Goal: Task Accomplishment & Management: Manage account settings

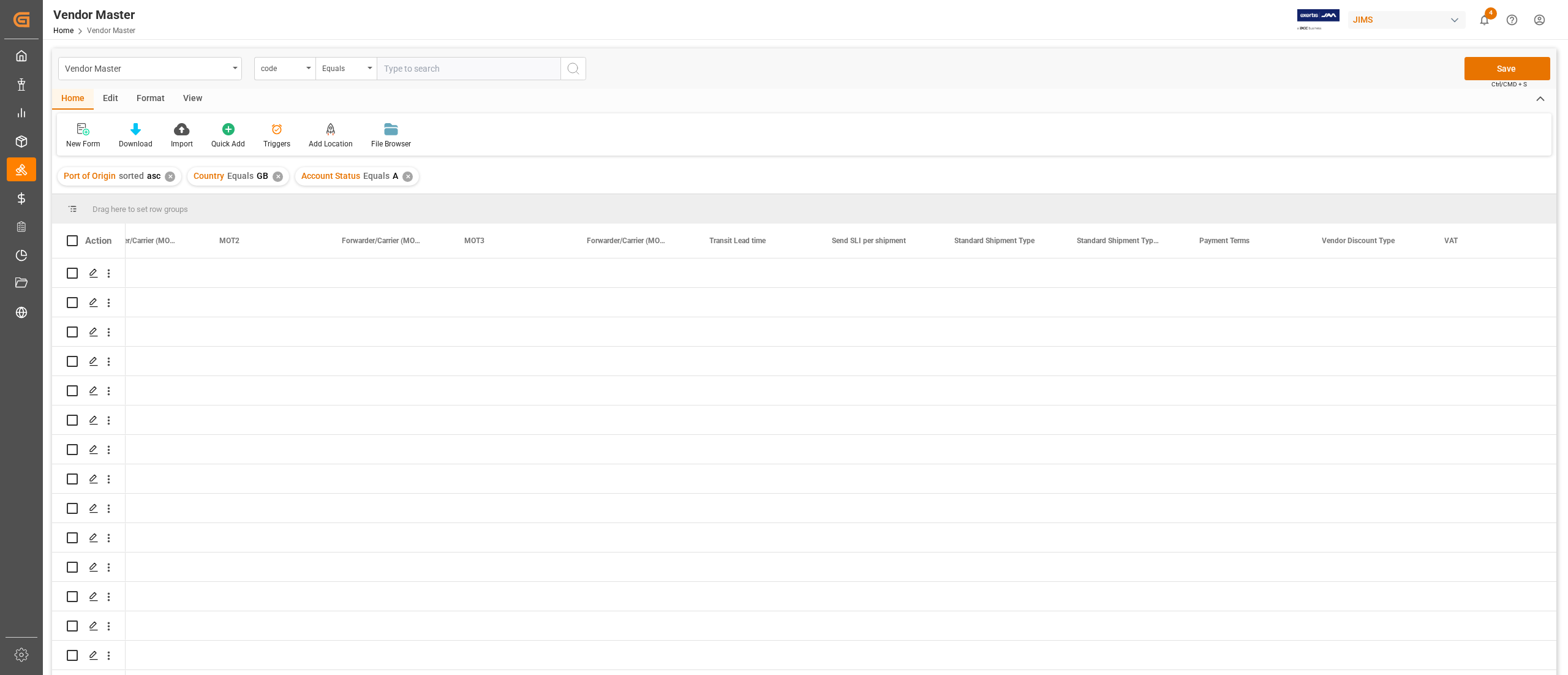
scroll to position [0, 3473]
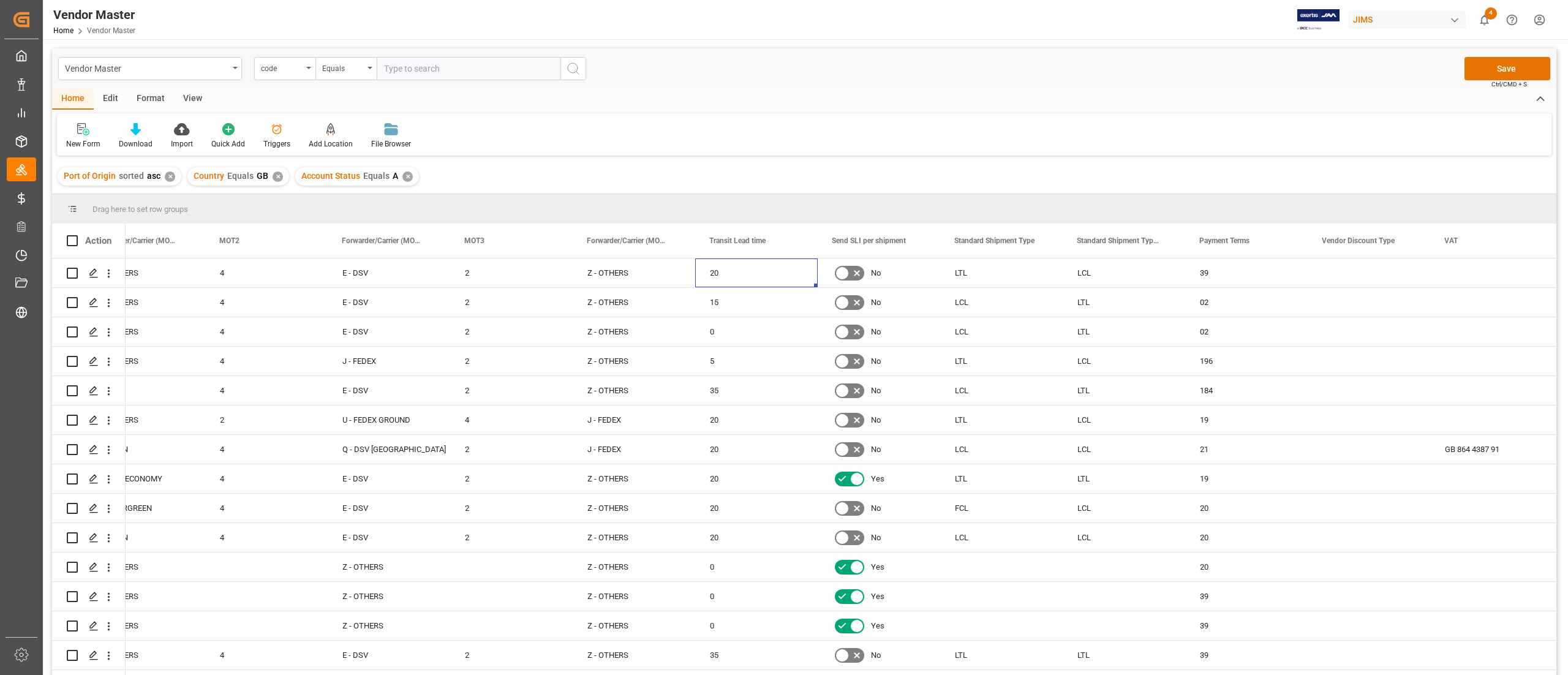
click at [696, 125] on div "New Form Download Import Quick Add Triggers Add Location Add Location to the Ve…" at bounding box center [804, 134] width 1495 height 42
click at [665, 360] on div "Z - OTHERS" at bounding box center [634, 361] width 93 height 28
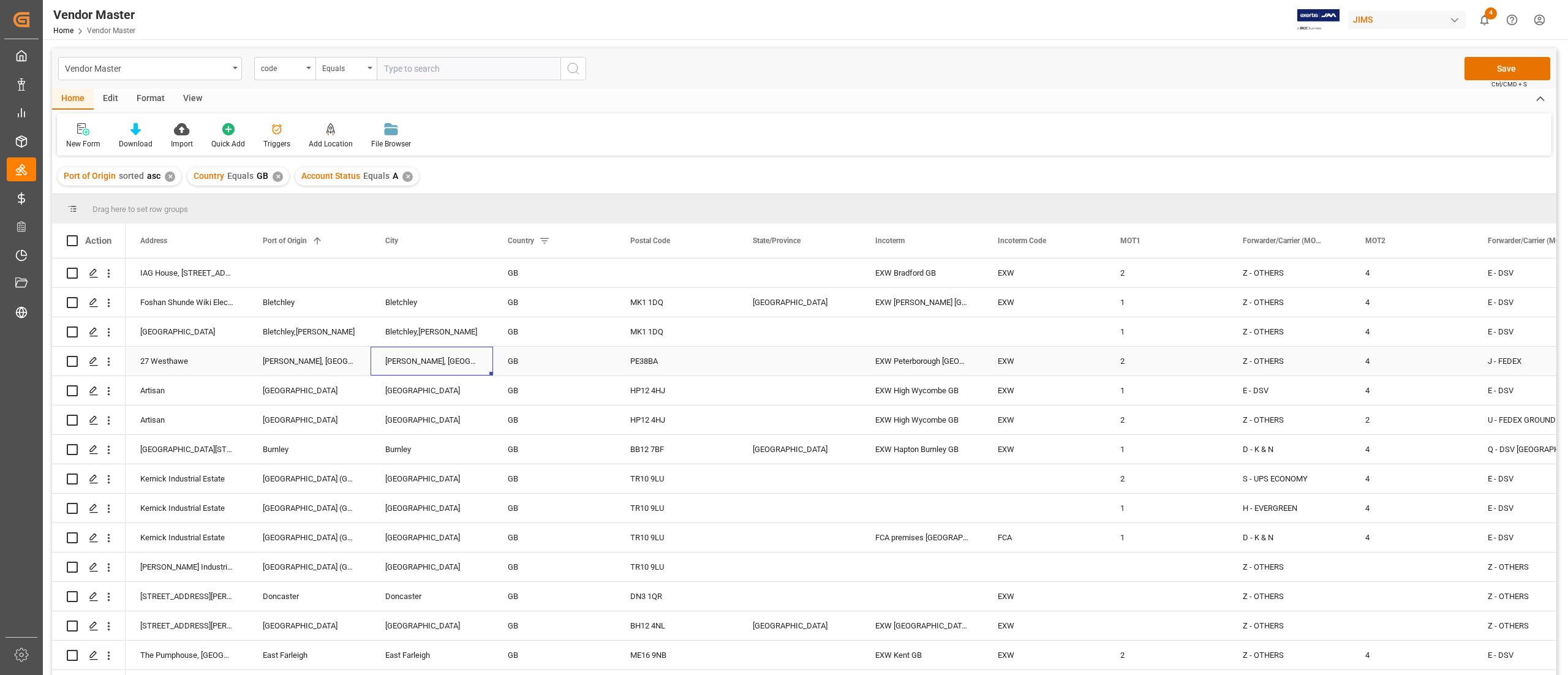
scroll to position [123, 0]
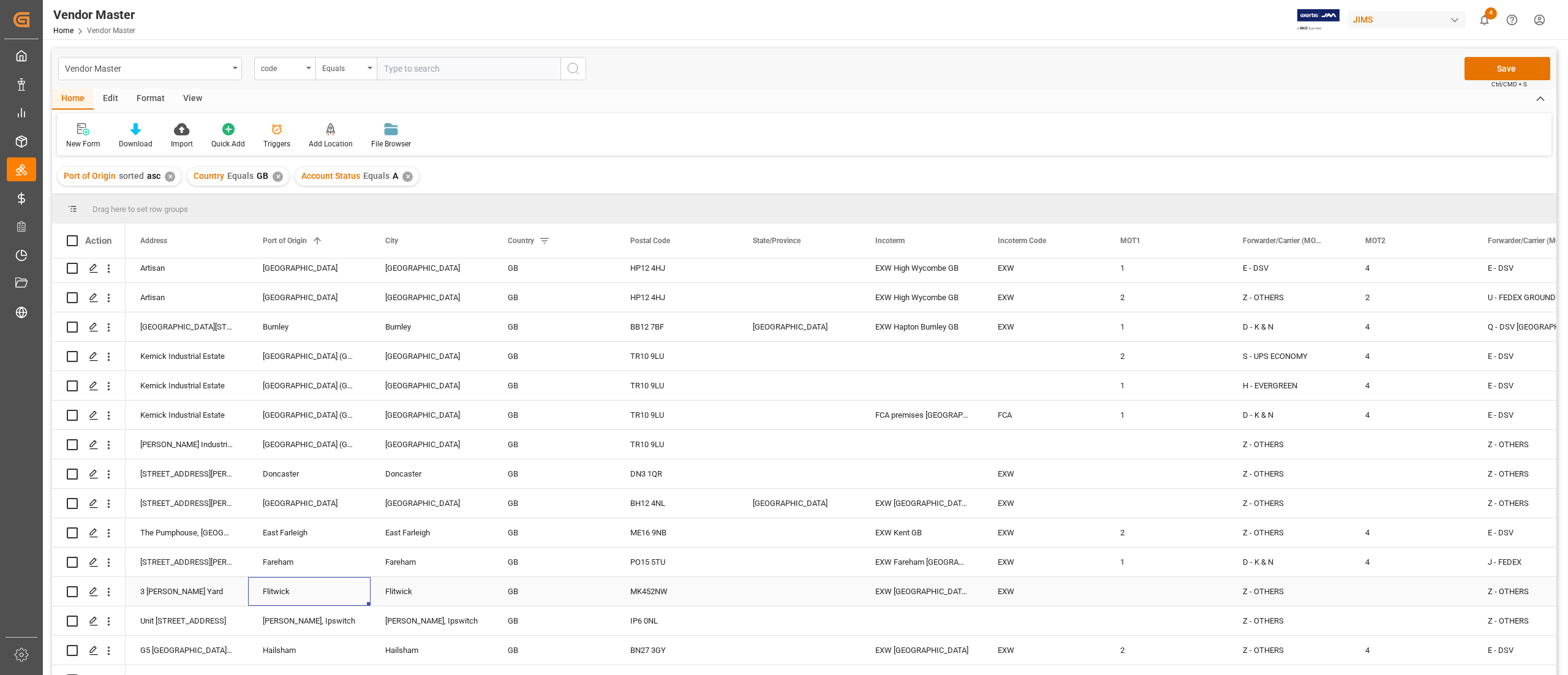
click at [305, 583] on div "Flitwick" at bounding box center [309, 591] width 123 height 29
click at [305, 564] on div "Fareham" at bounding box center [309, 562] width 123 height 29
click at [294, 605] on div "Flitwick" at bounding box center [309, 591] width 123 height 29
click at [293, 593] on div "Flitwick" at bounding box center [309, 591] width 123 height 29
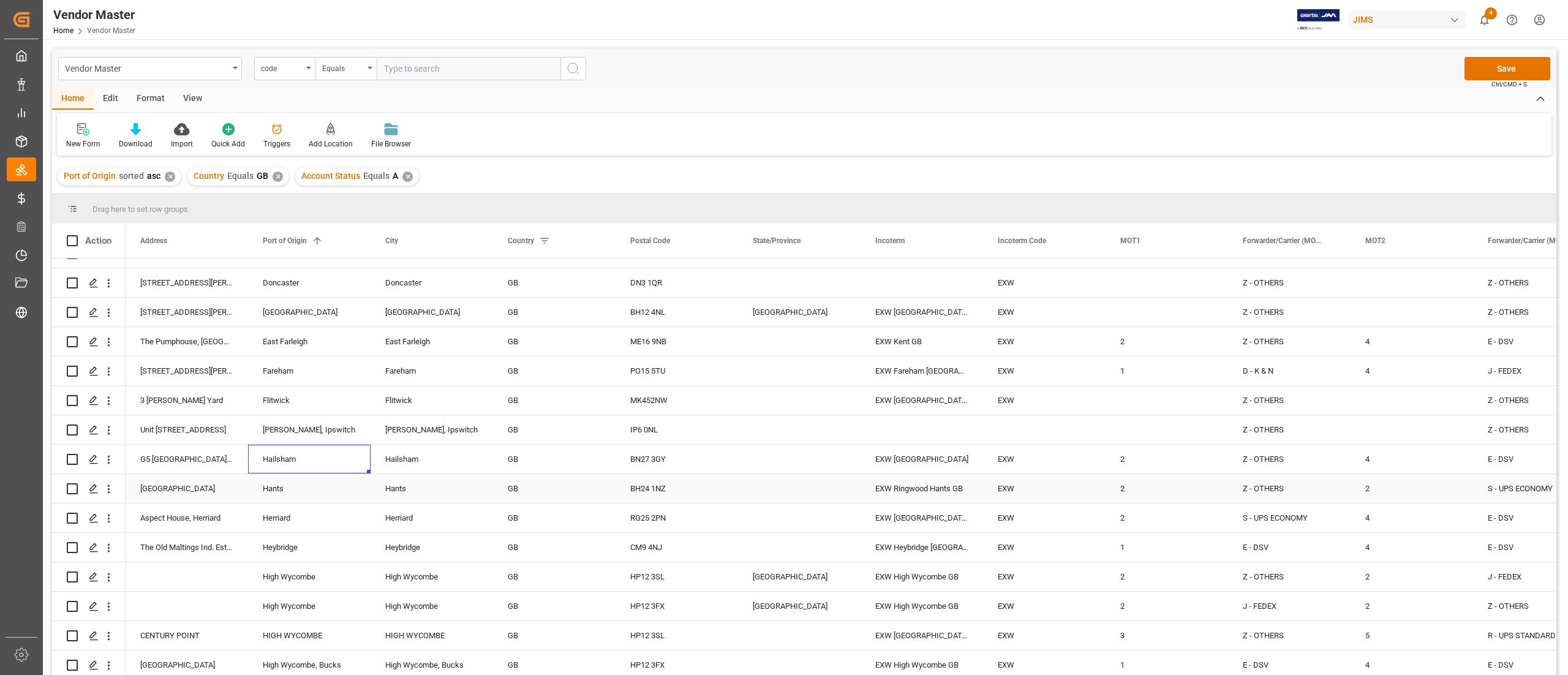
scroll to position [368, 0]
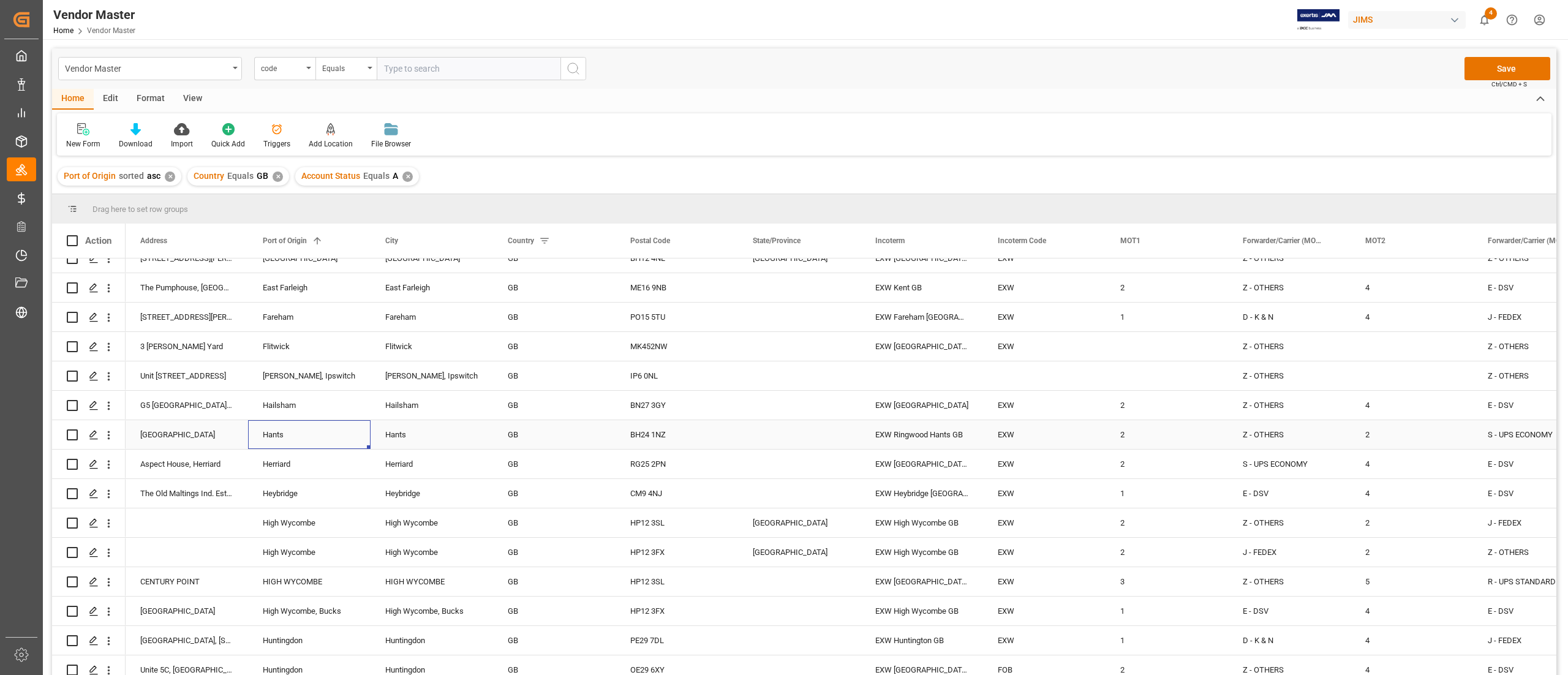
click at [309, 440] on div "Hants" at bounding box center [309, 435] width 123 height 29
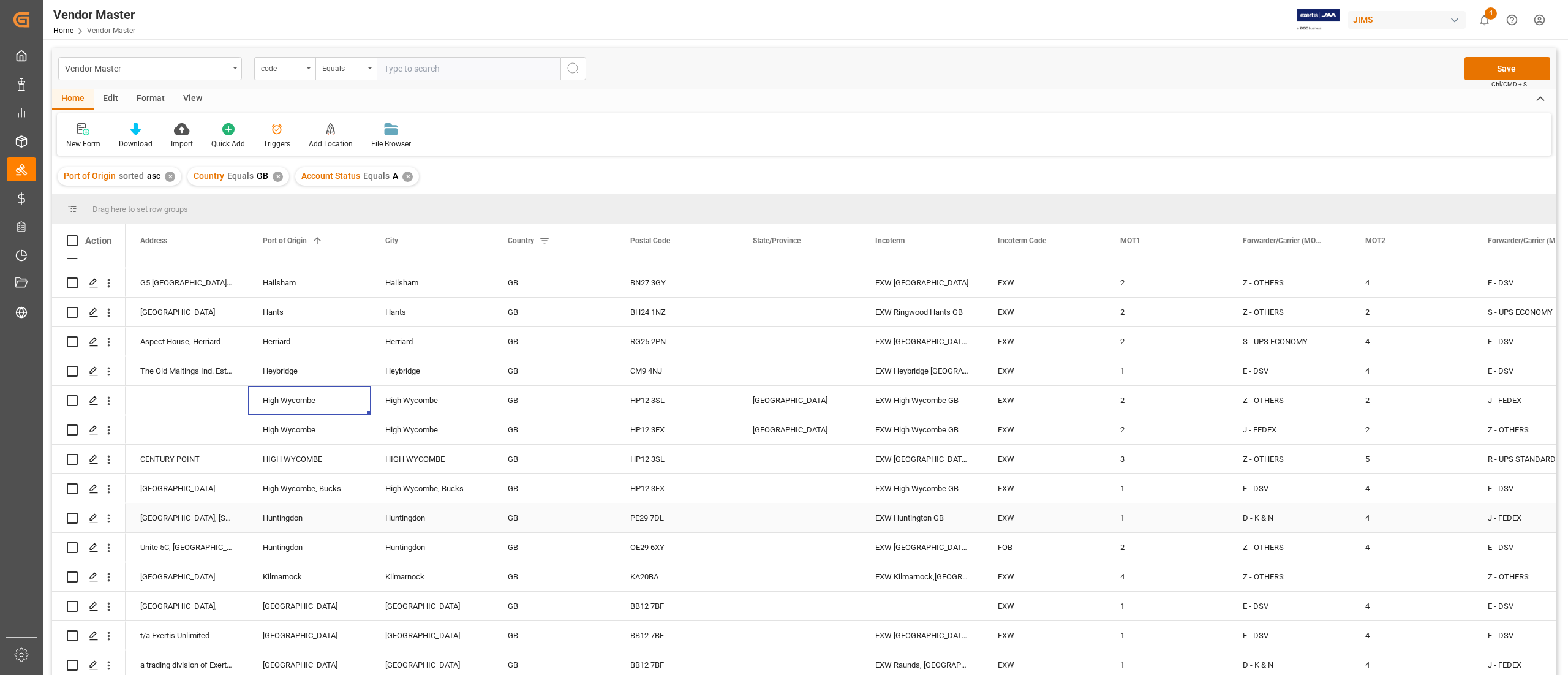
click at [303, 516] on div "Huntingdon" at bounding box center [309, 518] width 123 height 29
click at [307, 548] on div "Huntingdon" at bounding box center [309, 547] width 123 height 29
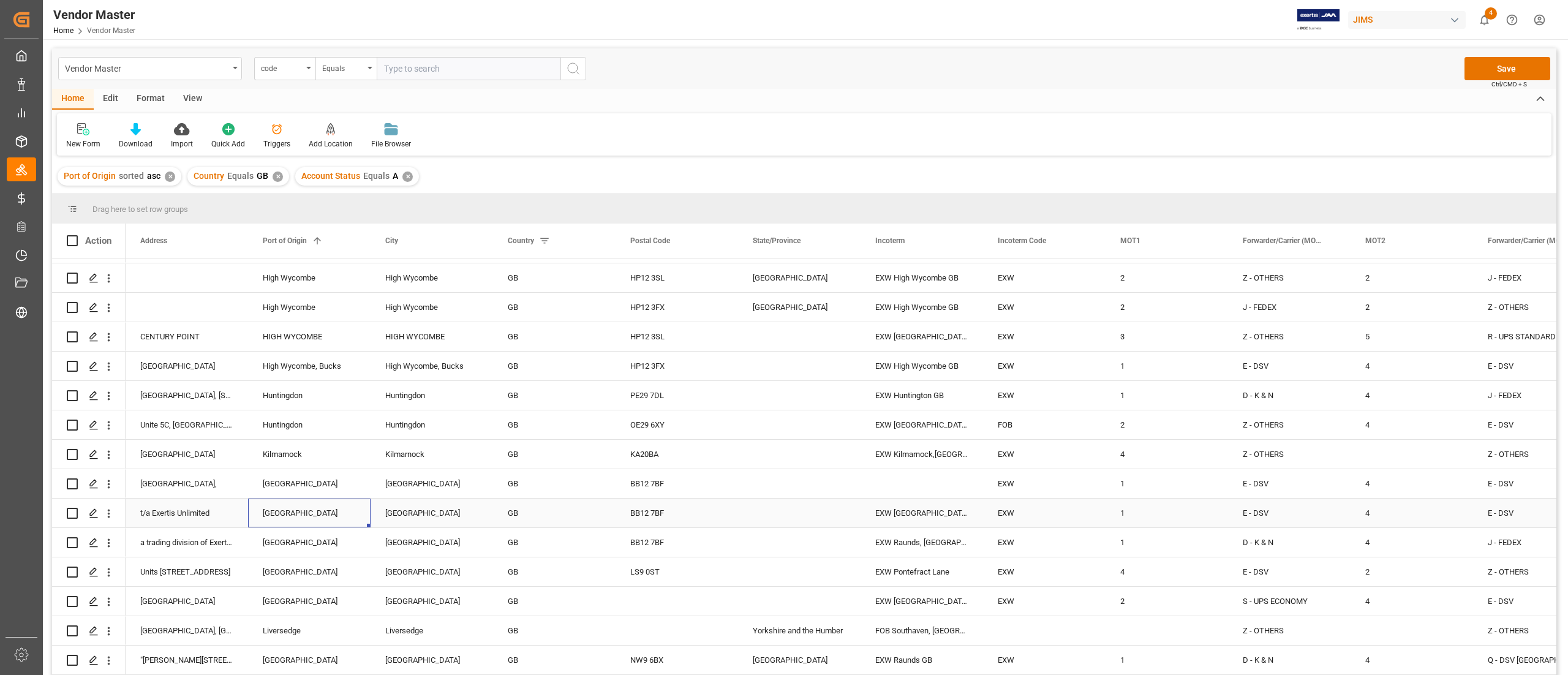
click at [299, 502] on div "Lancashire" at bounding box center [309, 513] width 123 height 29
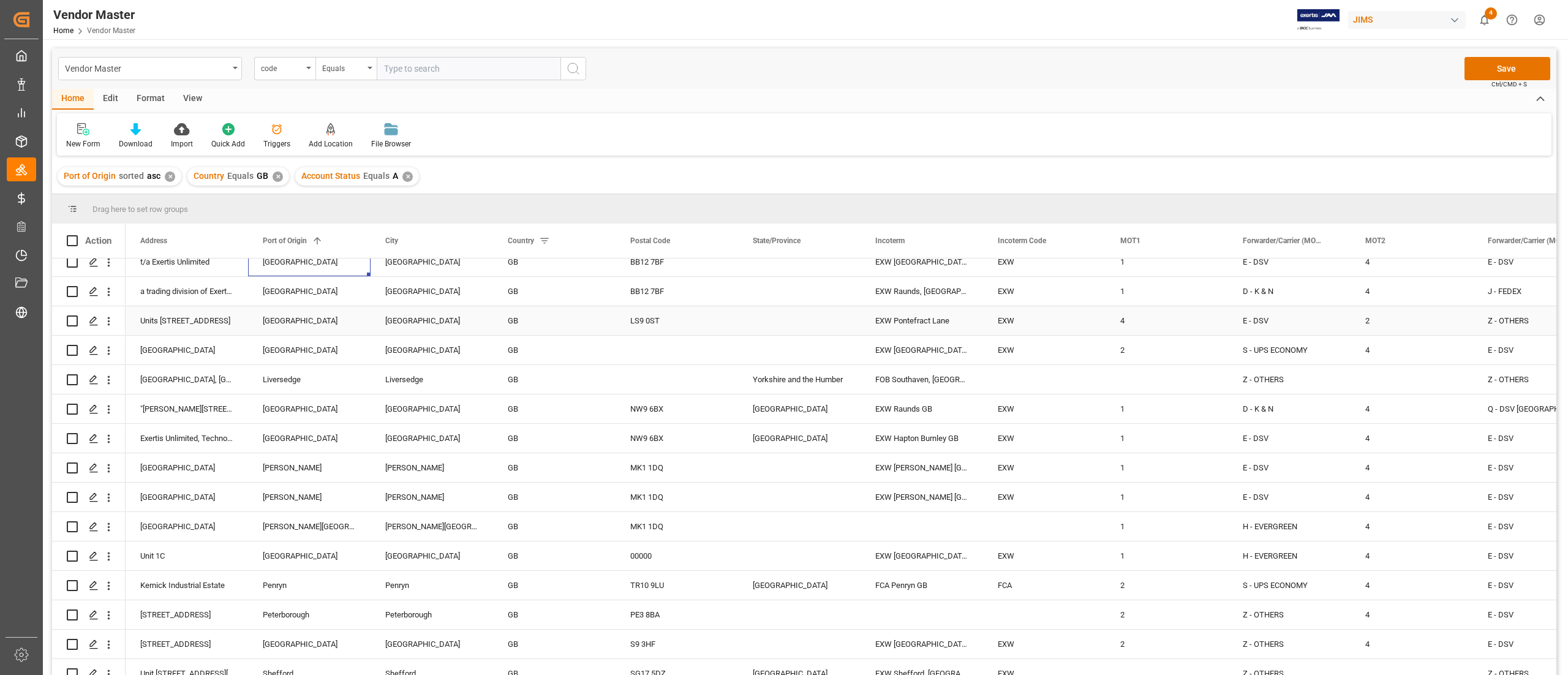
scroll to position [1083, 0]
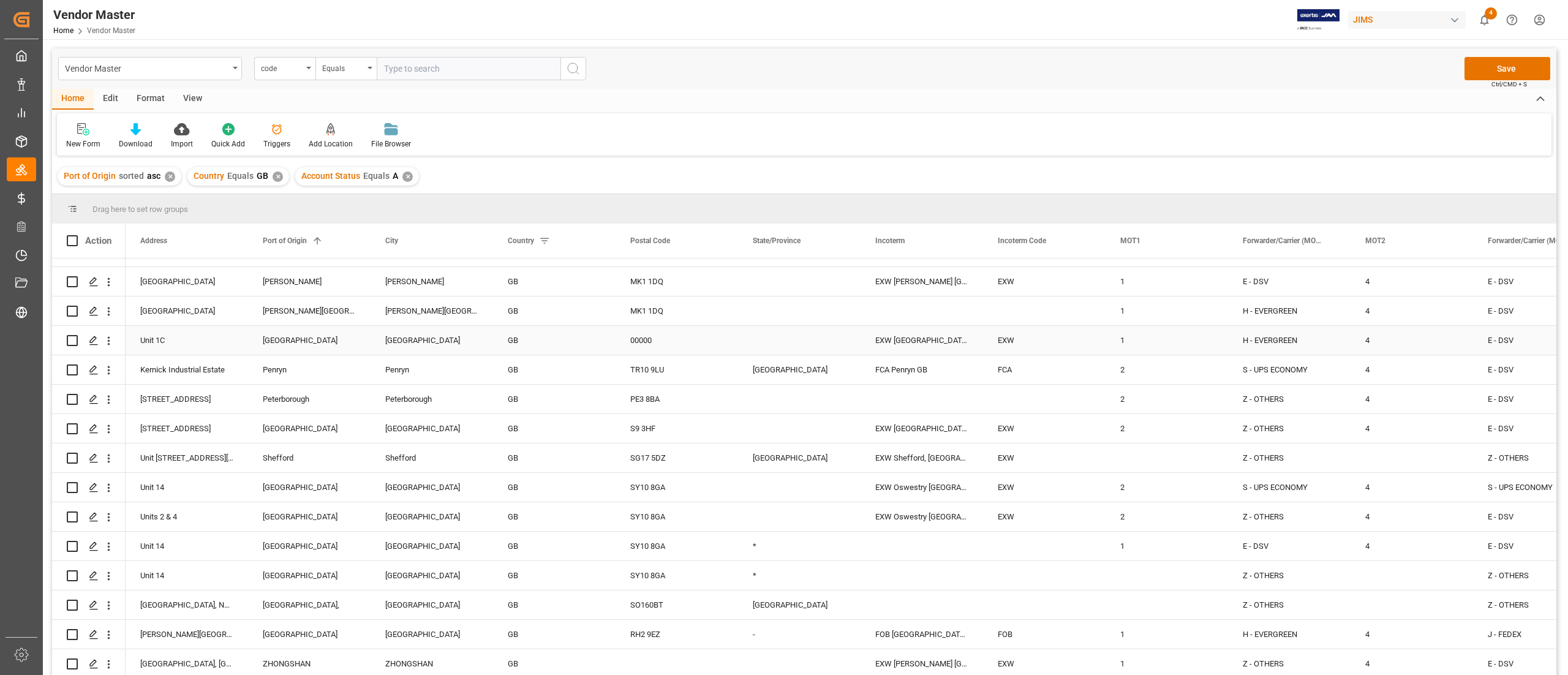
click at [315, 332] on div "Nottingham" at bounding box center [309, 341] width 123 height 29
click at [292, 389] on div "Peterborough" at bounding box center [309, 399] width 123 height 29
click at [284, 366] on div "Penryn" at bounding box center [309, 370] width 123 height 29
click at [402, 172] on div "✕" at bounding box center [407, 177] width 10 height 10
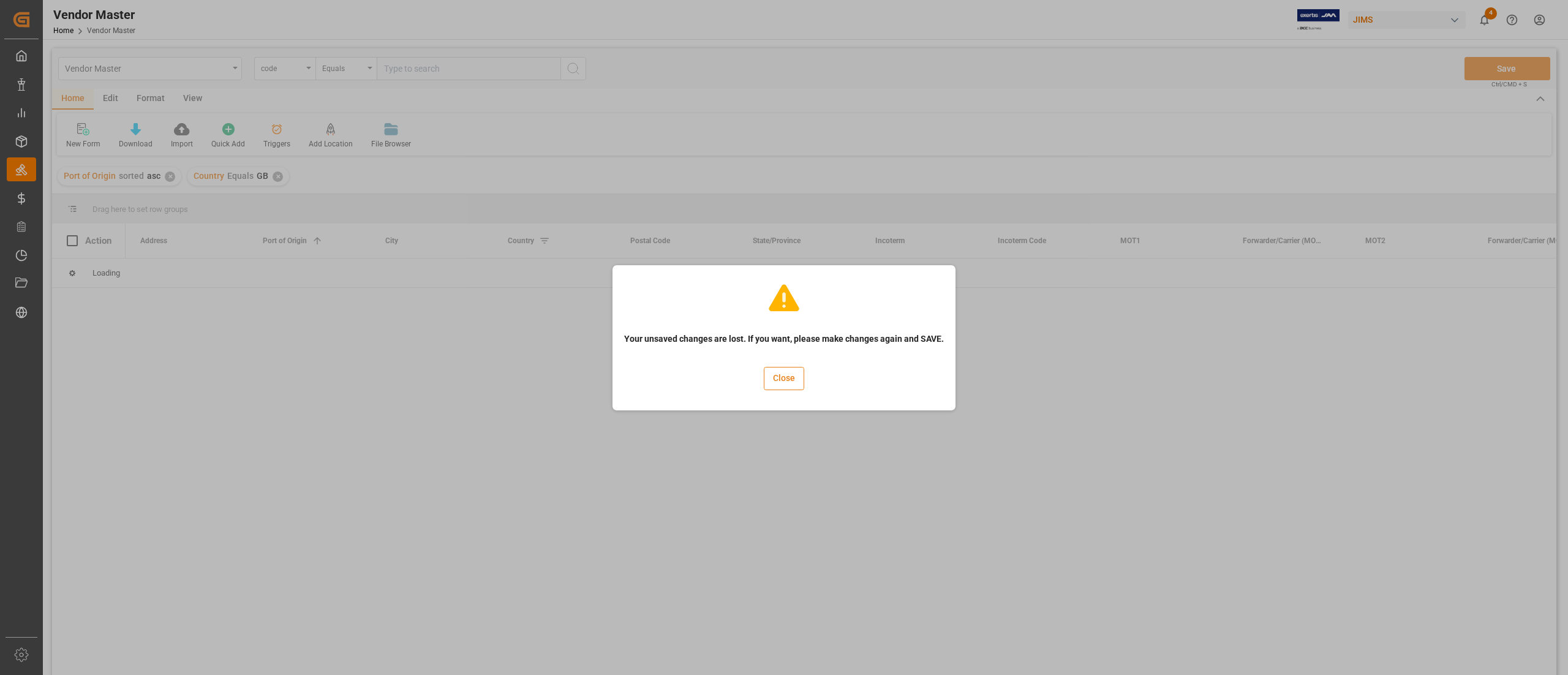
click at [794, 371] on button "Close" at bounding box center [784, 379] width 40 height 24
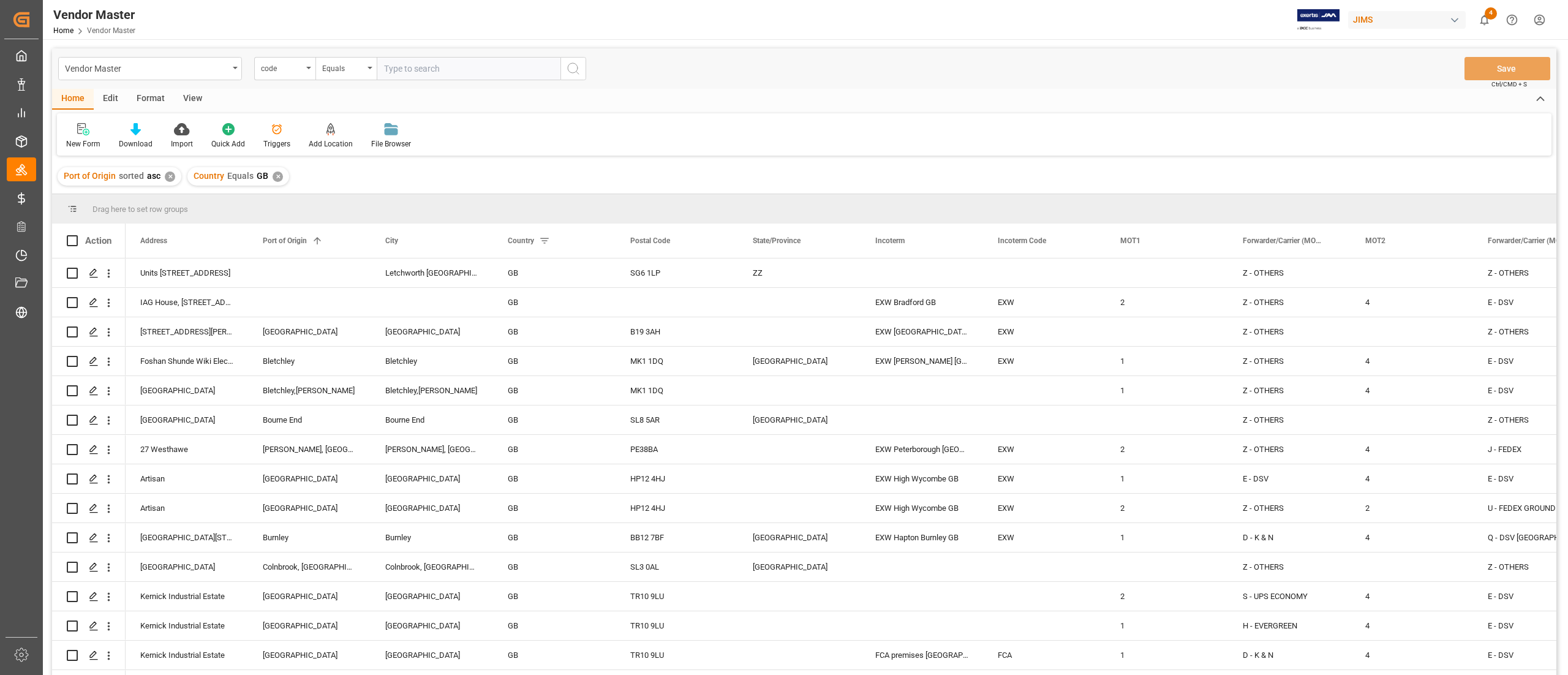
click at [276, 177] on div "✕" at bounding box center [278, 177] width 10 height 10
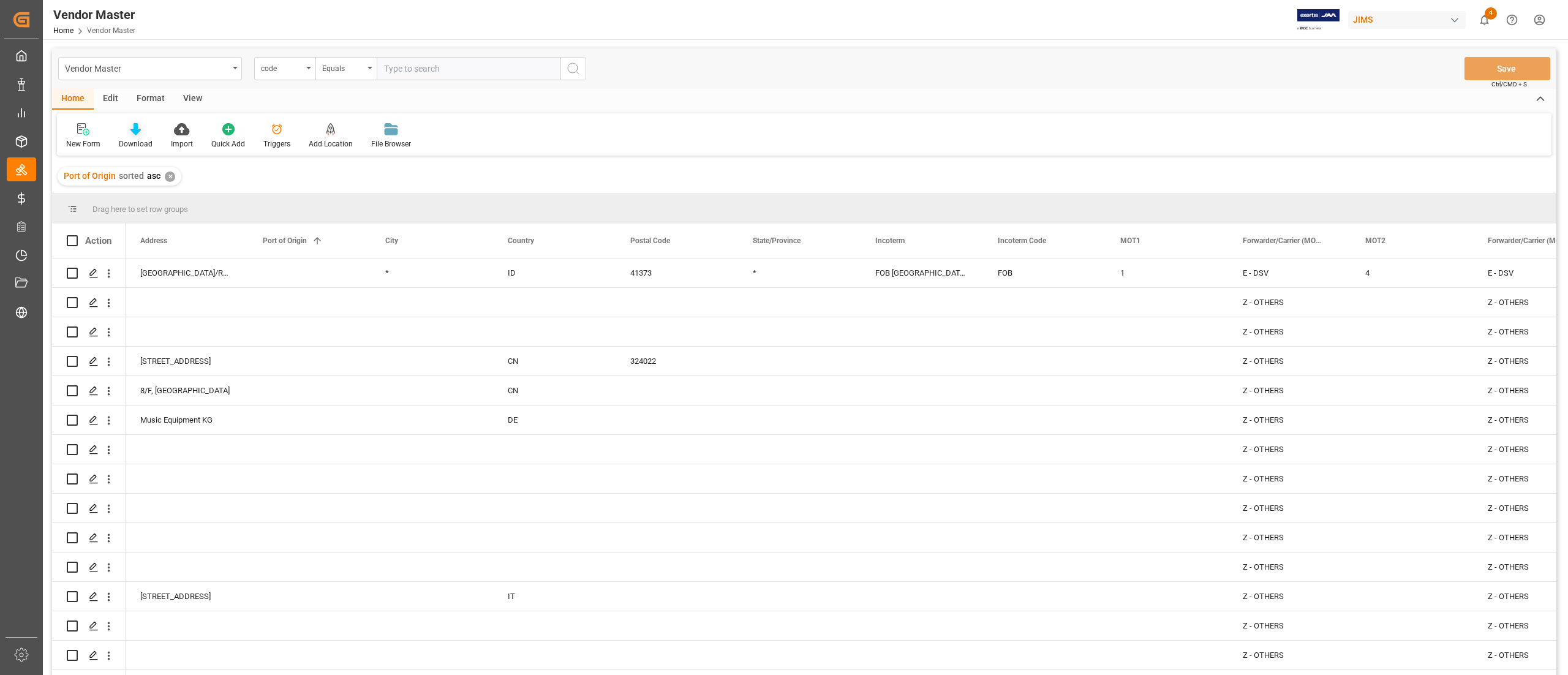
click at [130, 134] on icon at bounding box center [135, 129] width 10 height 12
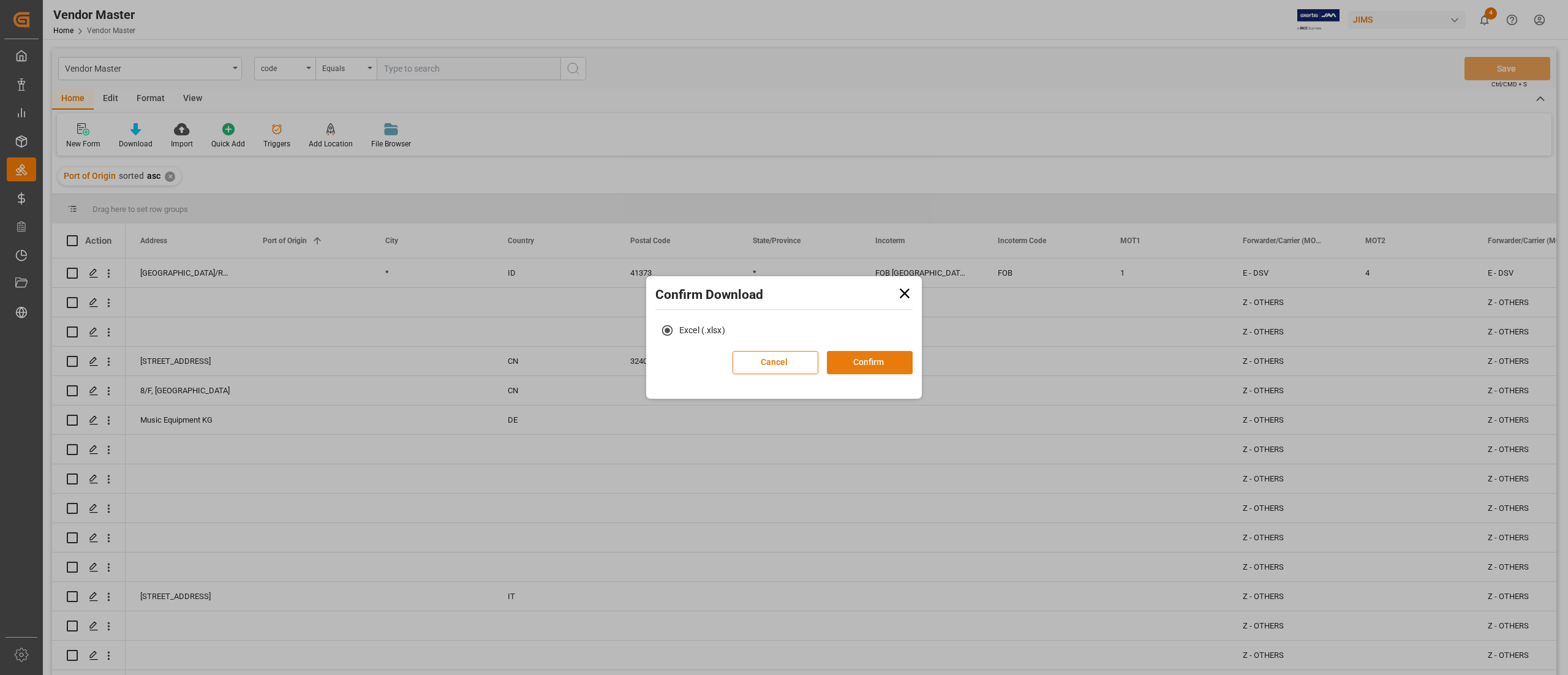
click at [889, 365] on button "Confirm" at bounding box center [870, 363] width 86 height 24
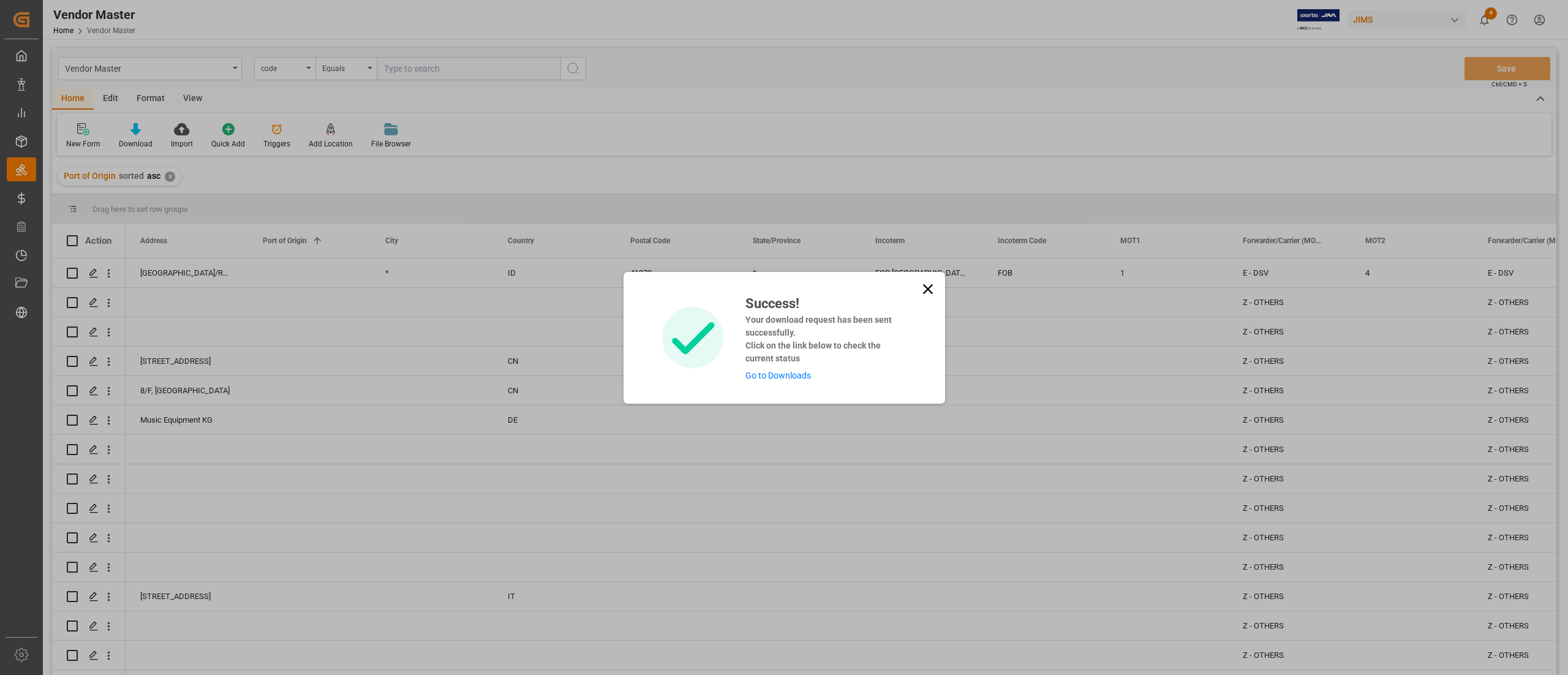
click at [777, 370] on link "Go to Downloads" at bounding box center [778, 375] width 66 height 10
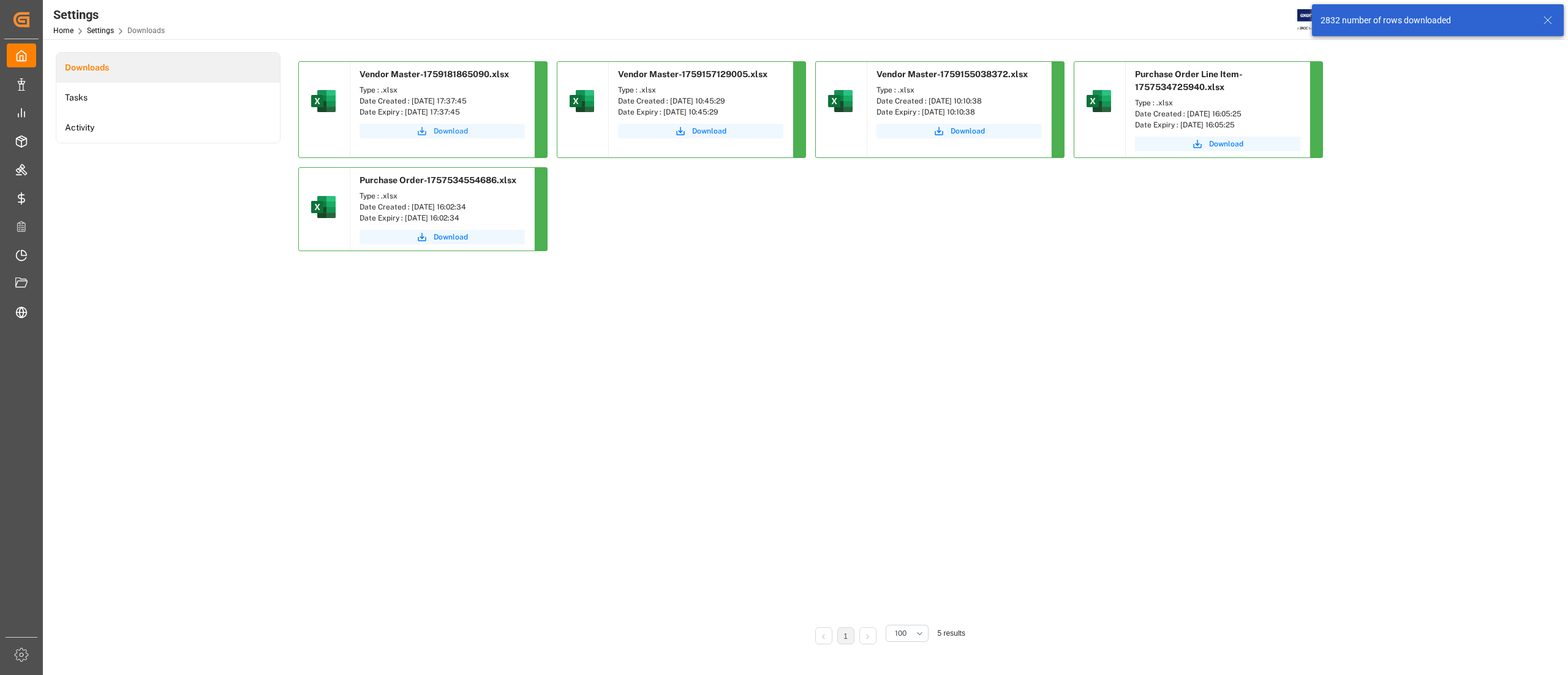
click at [452, 129] on span "Download" at bounding box center [451, 131] width 35 height 11
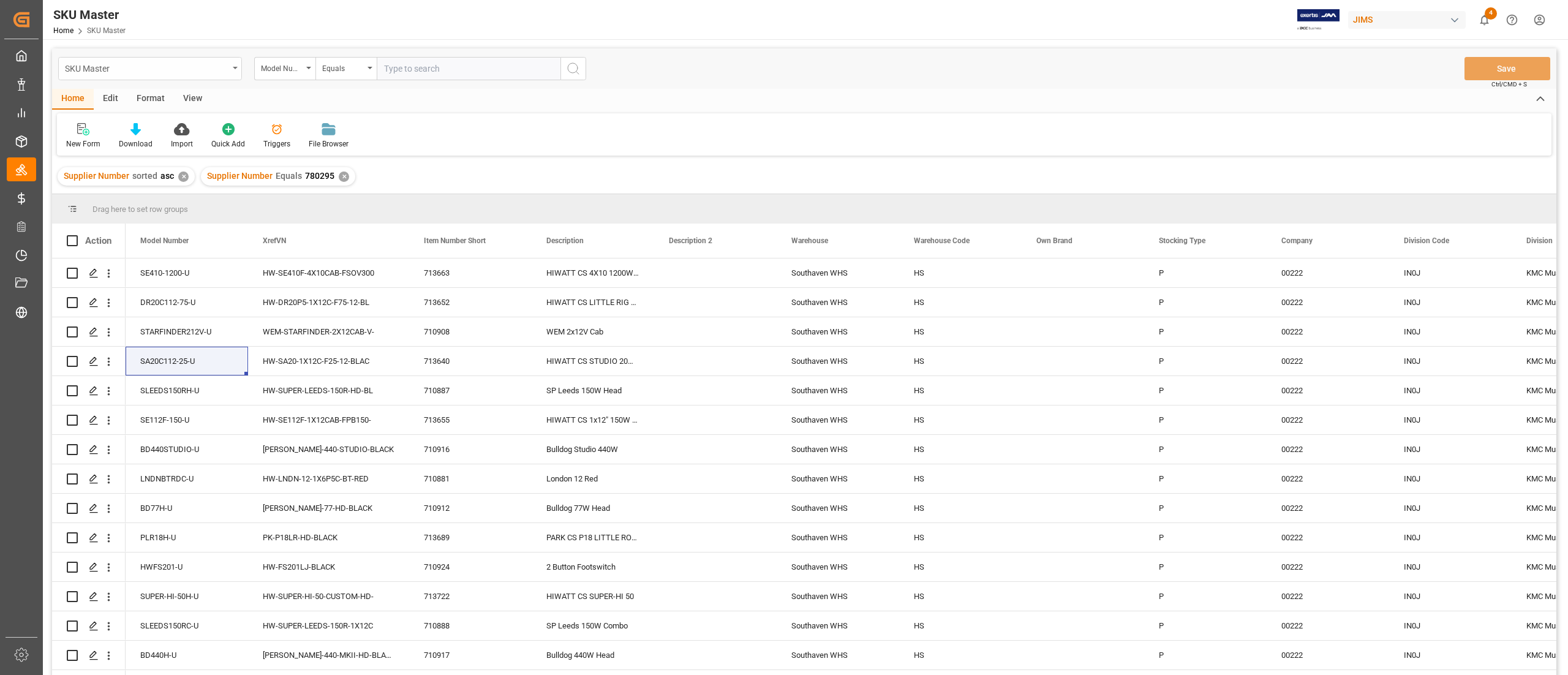
scroll to position [1347, 0]
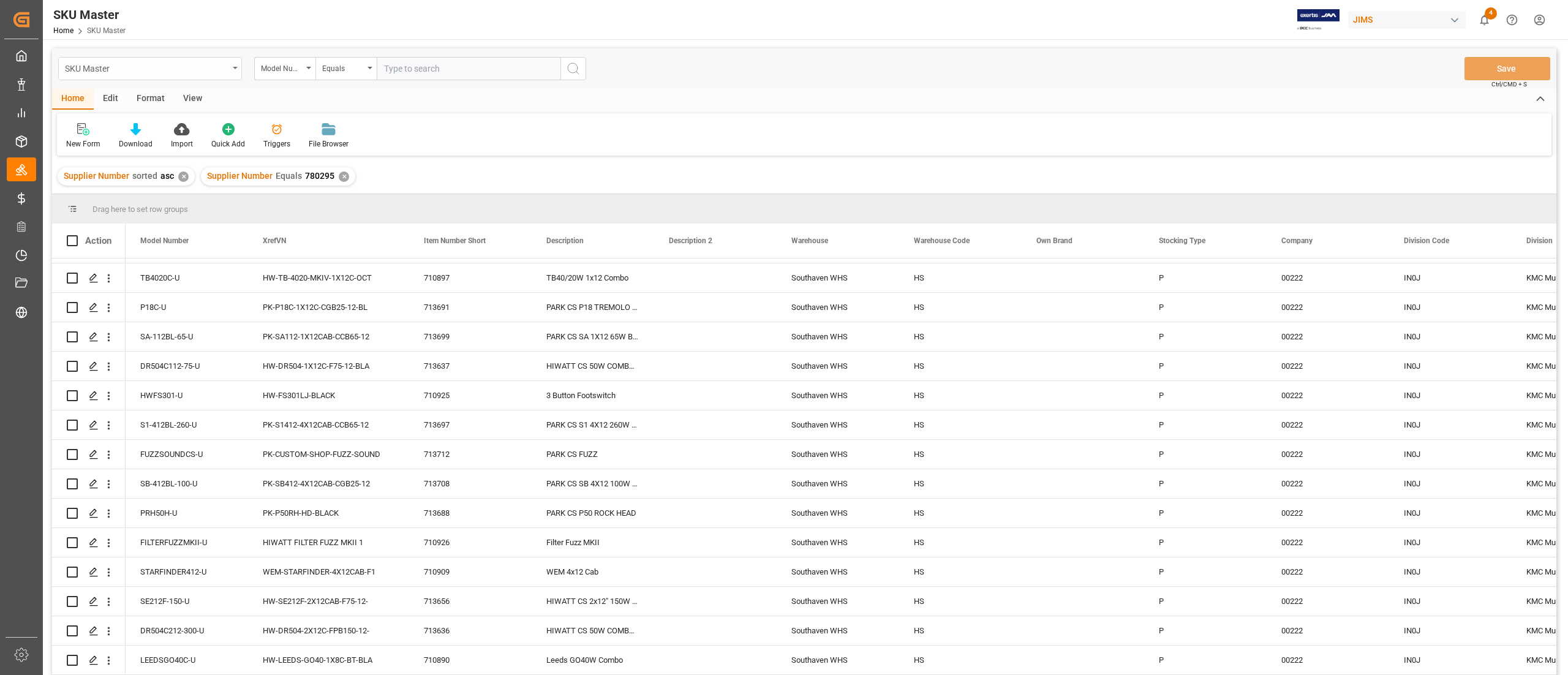
click at [162, 71] on div "SKU Master" at bounding box center [147, 68] width 163 height 15
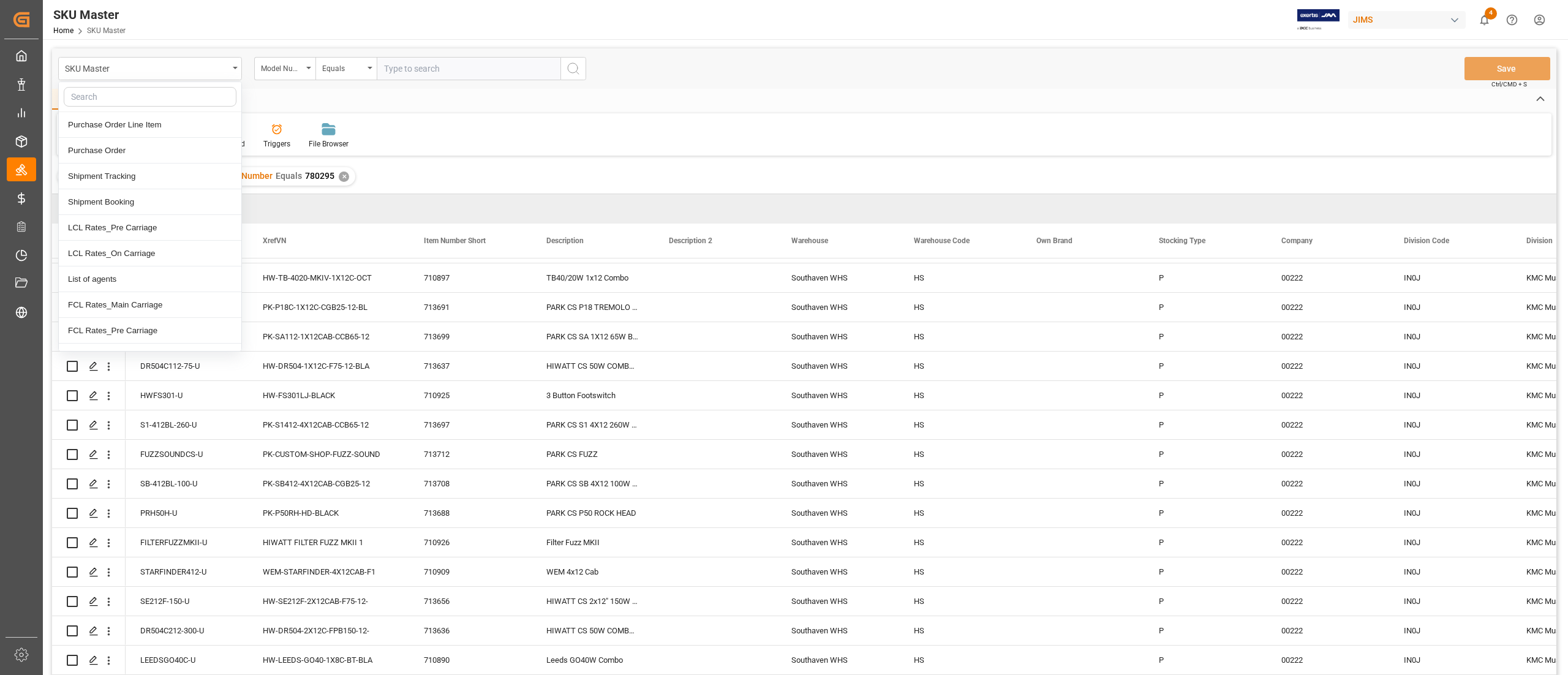
click at [182, 96] on input "text" at bounding box center [150, 97] width 172 height 19
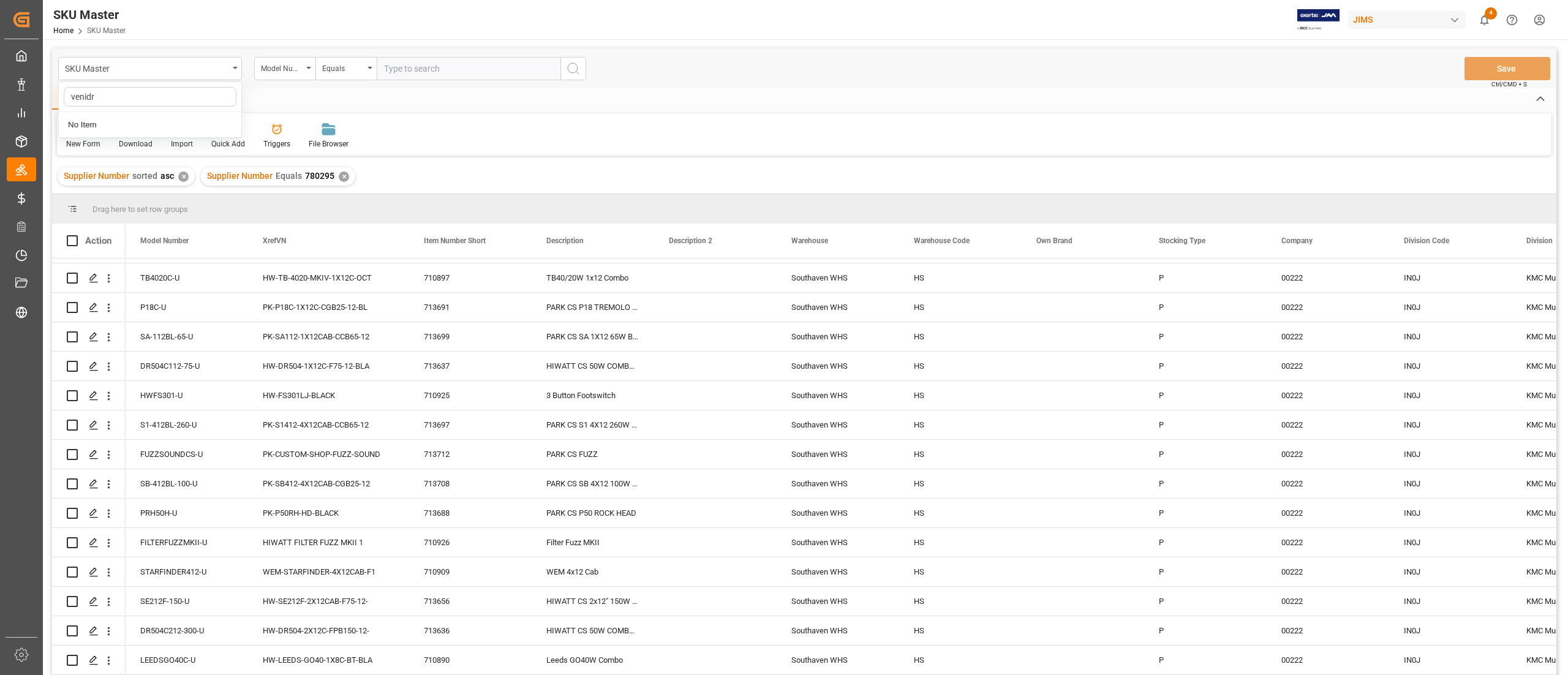
click at [124, 100] on input "venidr" at bounding box center [150, 97] width 172 height 19
type input "ven"
click at [102, 183] on div "Vendor Master" at bounding box center [150, 176] width 183 height 26
click at [102, 194] on div "Drag here to set row groups" at bounding box center [804, 208] width 1504 height 29
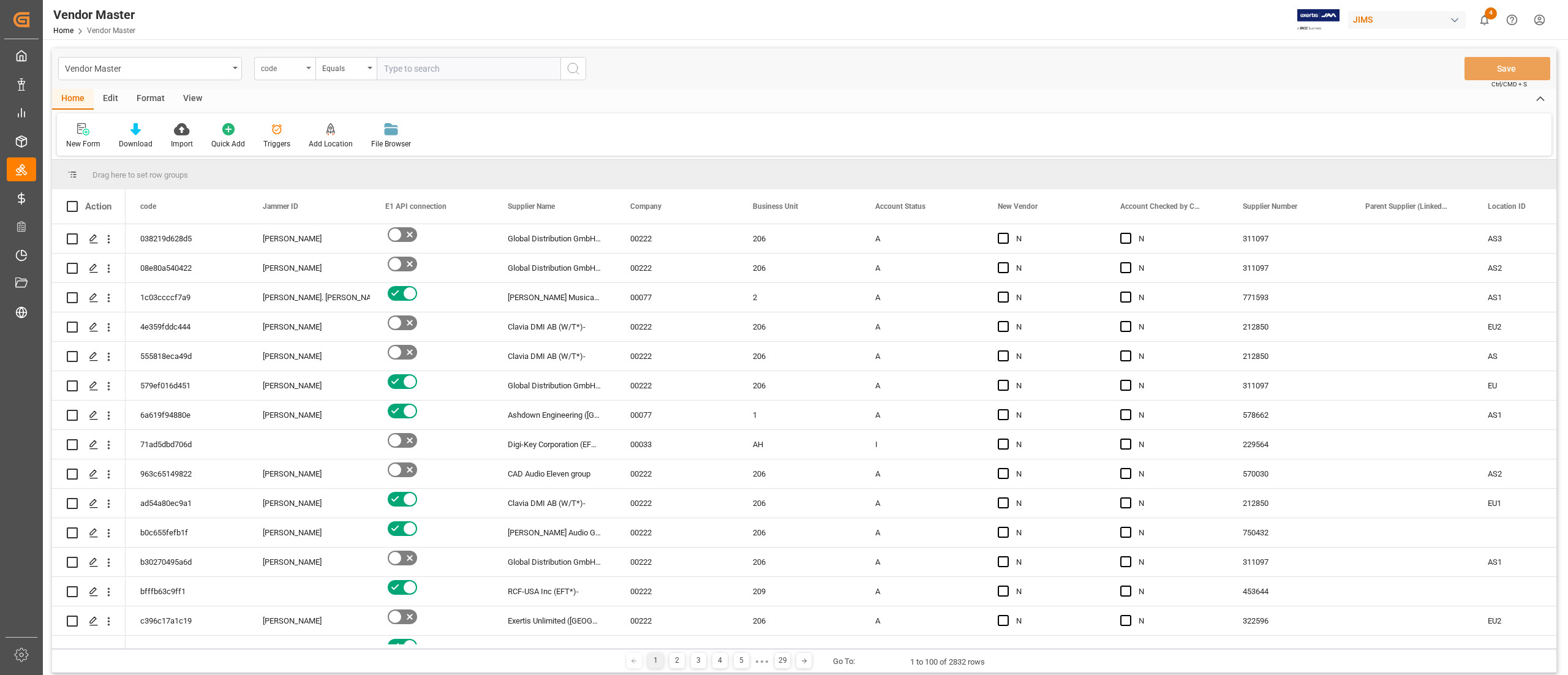
click at [298, 62] on div "code" at bounding box center [282, 67] width 42 height 14
type input "number"
click at [312, 120] on div "Supplier Number" at bounding box center [346, 125] width 183 height 26
click at [408, 62] on input "text" at bounding box center [468, 69] width 184 height 24
paste input "781571"
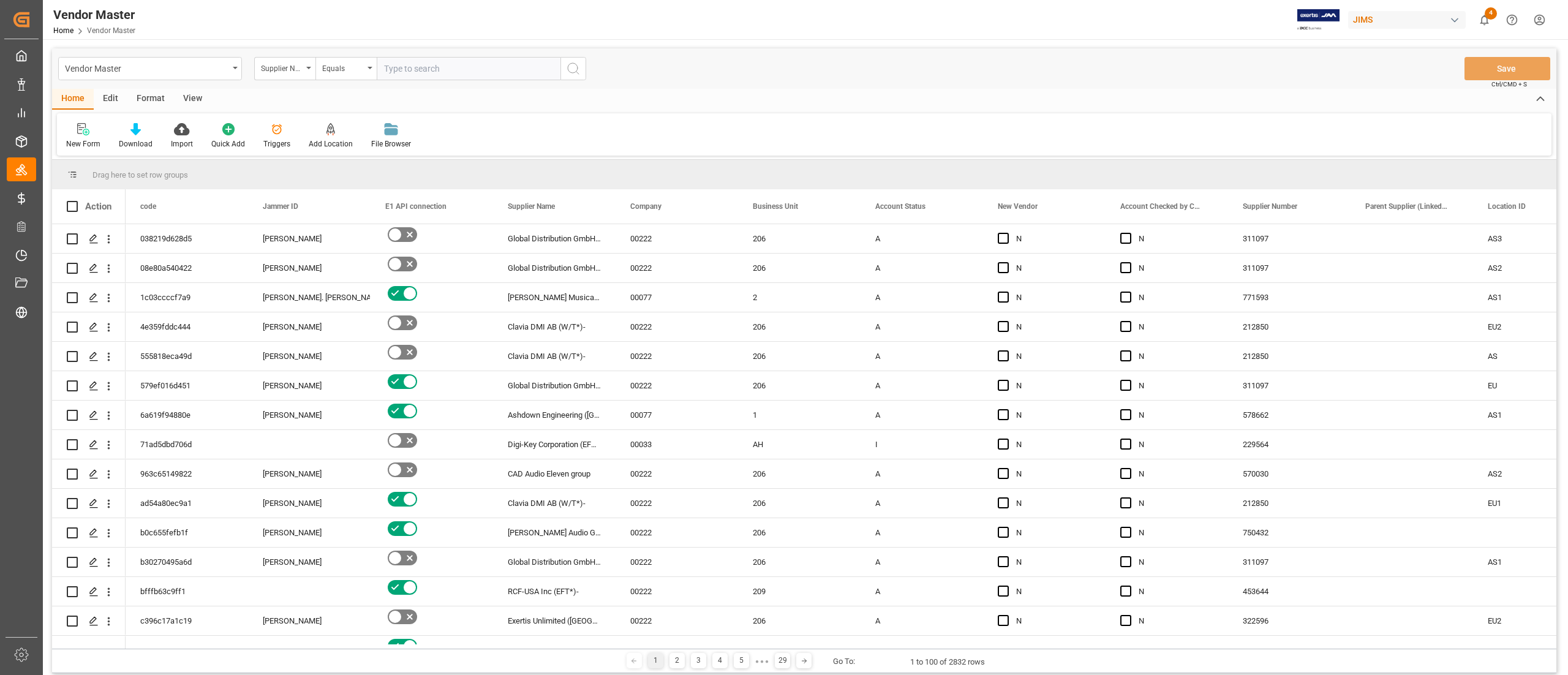
type input "781571"
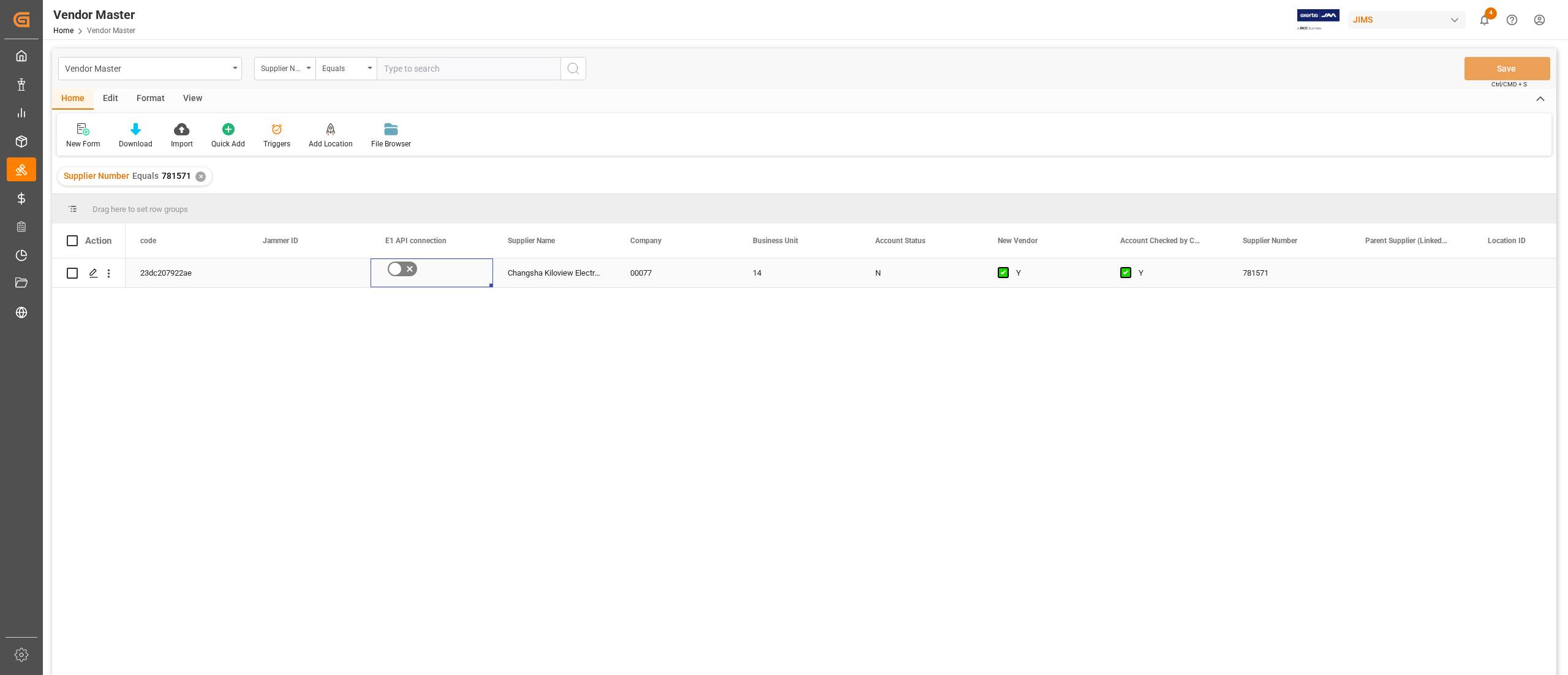
click at [416, 264] on icon "Press SPACE to select this row." at bounding box center [409, 269] width 15 height 15
click at [0, 0] on input "Press SPACE to select this row." at bounding box center [0, 0] width 0 height 0
click at [1481, 75] on button "Save" at bounding box center [1508, 69] width 86 height 24
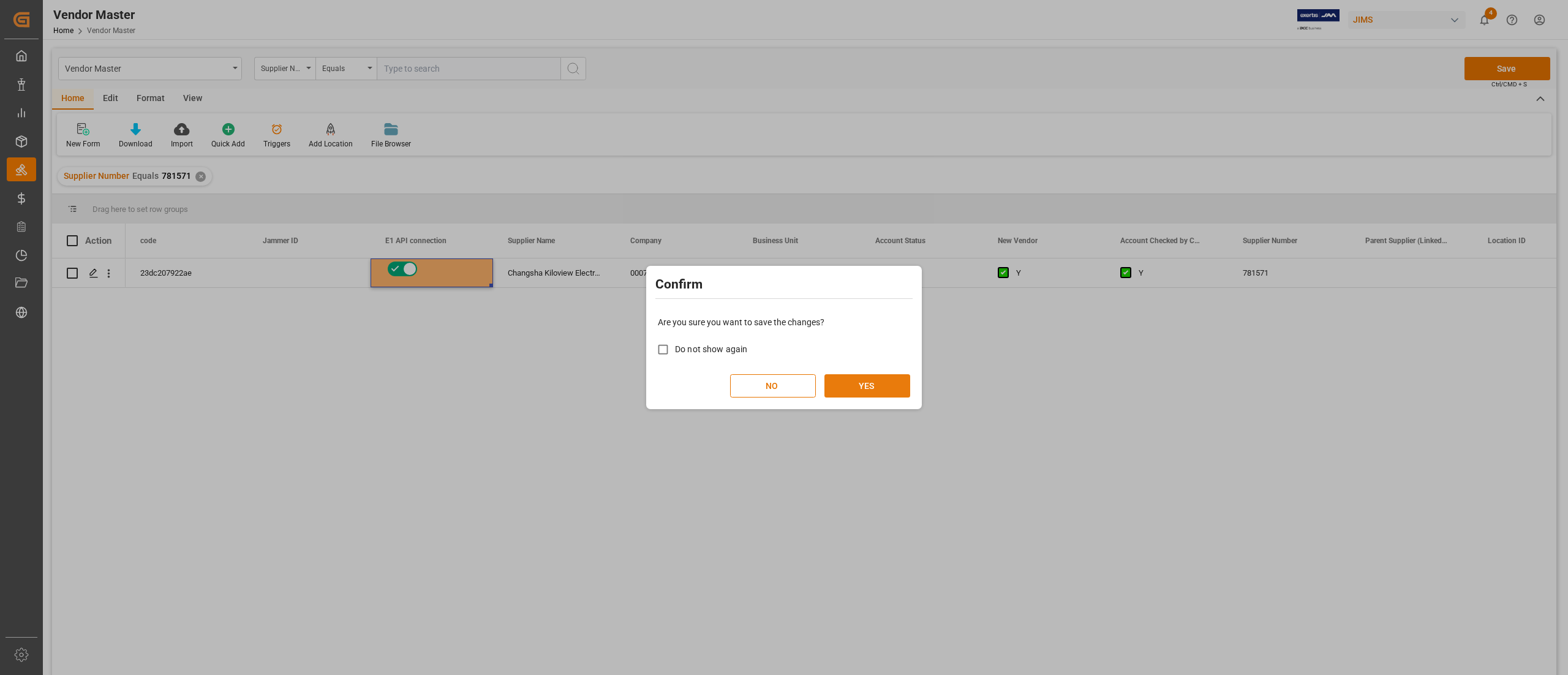
click at [856, 379] on button "YES" at bounding box center [867, 386] width 86 height 24
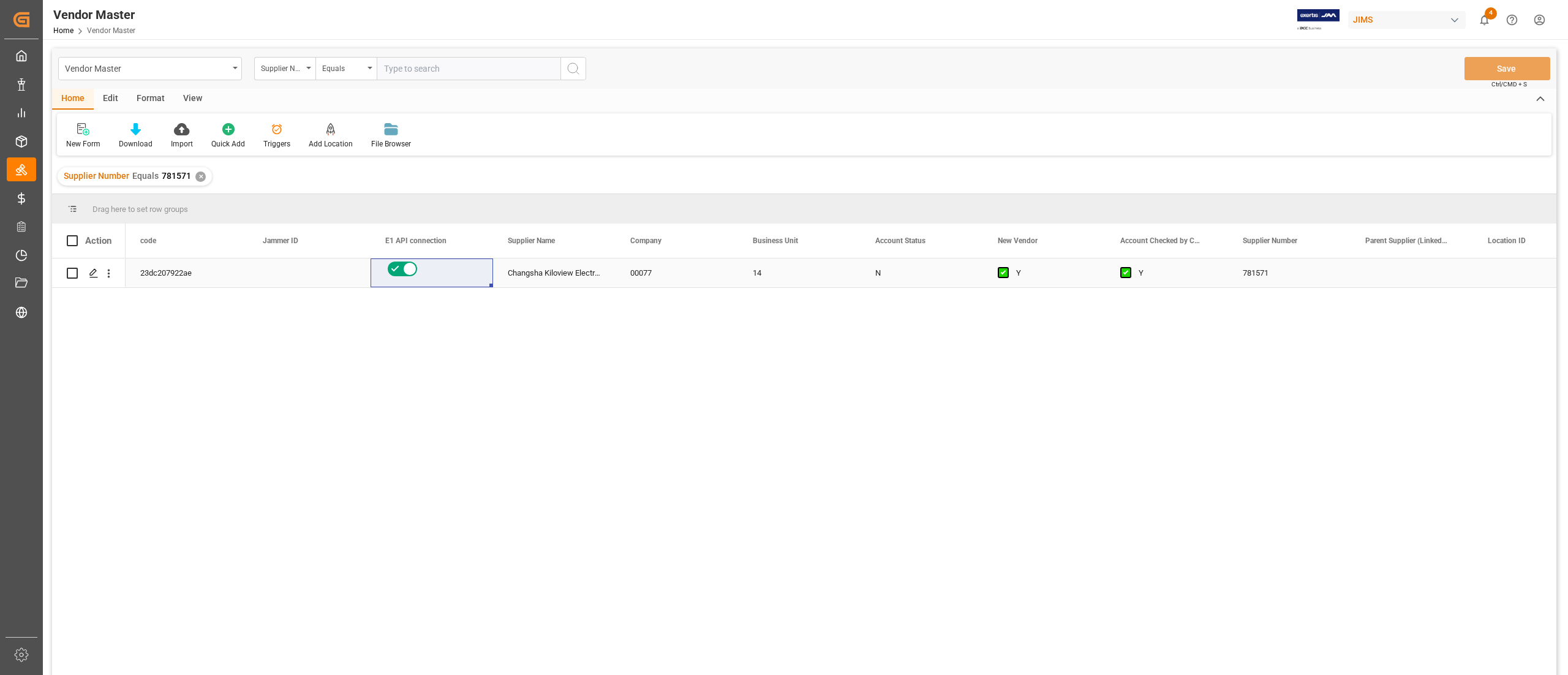
click at [903, 276] on div "N" at bounding box center [922, 273] width 93 height 28
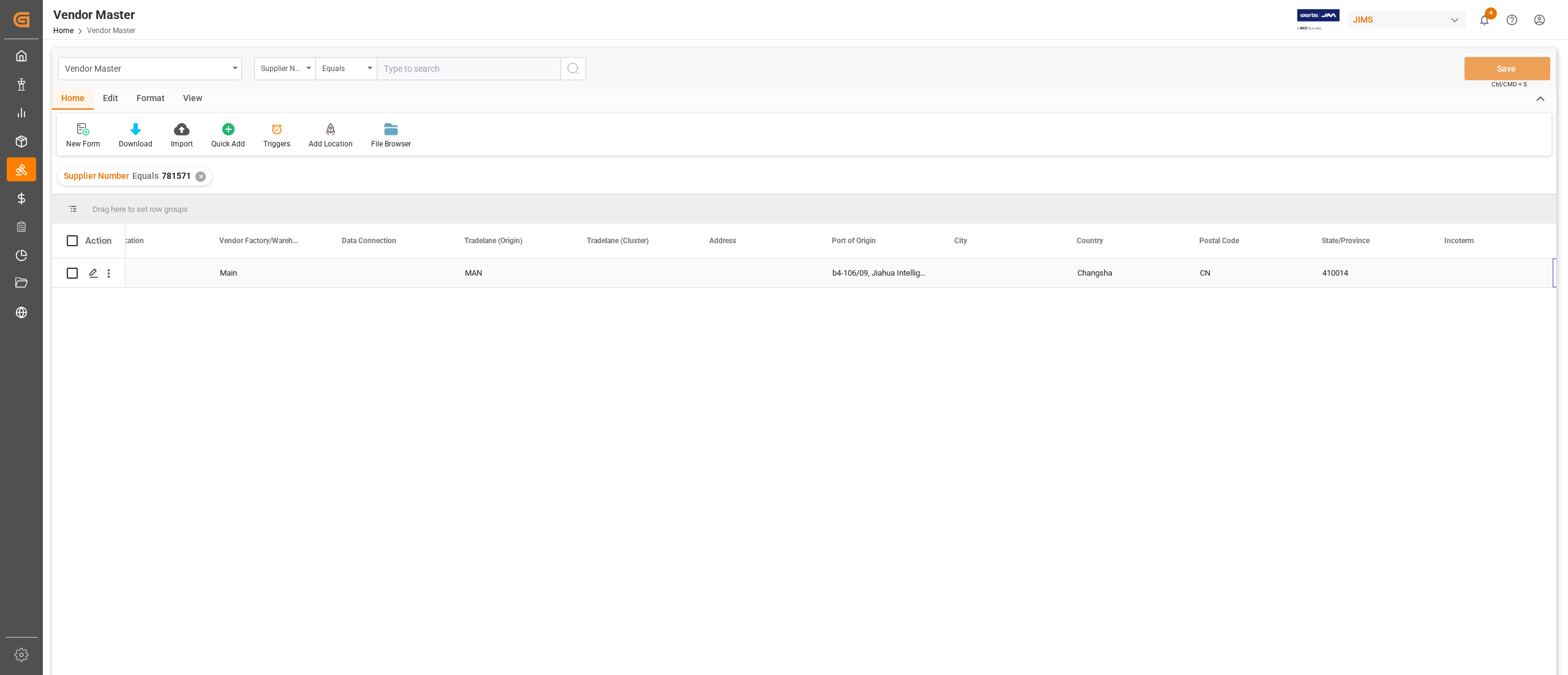
scroll to position [0, 1758]
click at [1297, 357] on div "Main MAN b4-106/09, Jiahua Intelligence Valley [GEOGRAPHIC_DATA] CN 410014" at bounding box center [841, 470] width 1431 height 424
